Goal: Navigation & Orientation: Find specific page/section

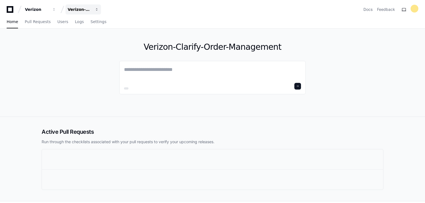
click at [49, 9] on div "Verizon-Clarify-Order-Management" at bounding box center [37, 10] width 24 height 6
click at [89, 29] on link "Join or create a project" at bounding box center [104, 29] width 71 height 7
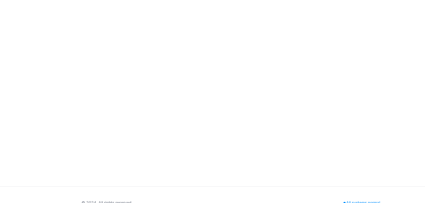
scroll to position [32, 0]
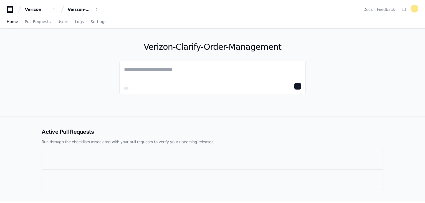
click at [250, 4] on div "Verizon Verizon-Clarify-Order-Management Docs Feedback" at bounding box center [212, 7] width 425 height 14
